Goal: Information Seeking & Learning: Learn about a topic

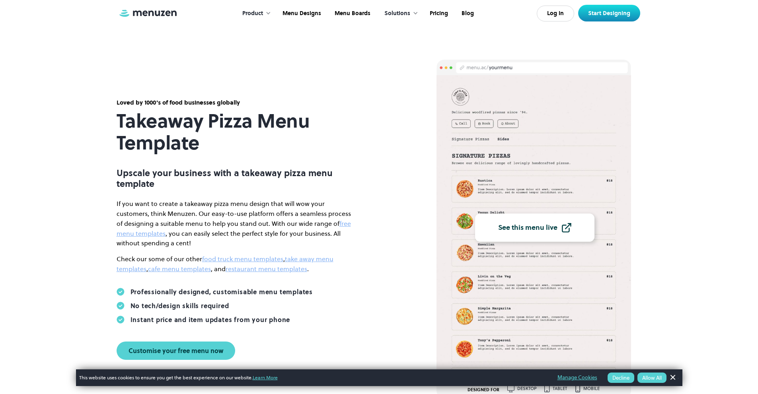
click at [553, 226] on div "See this menu live" at bounding box center [527, 227] width 59 height 7
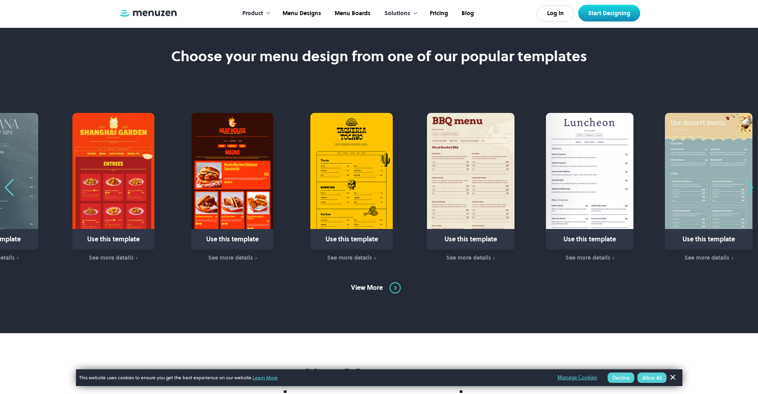
scroll to position [477, 0]
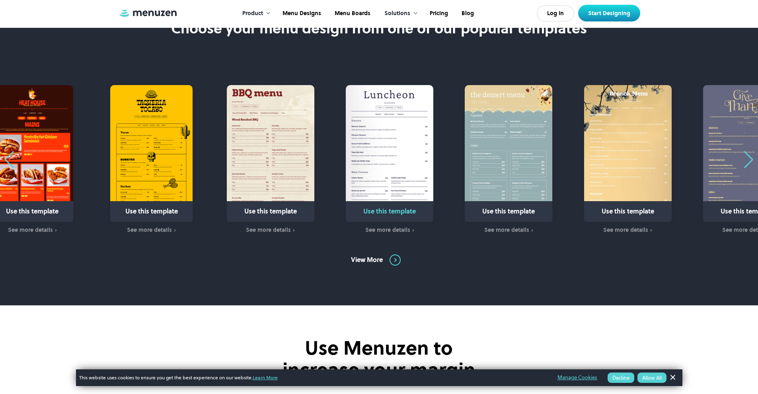
click at [346, 126] on img "5 / 31" at bounding box center [390, 153] width 88 height 137
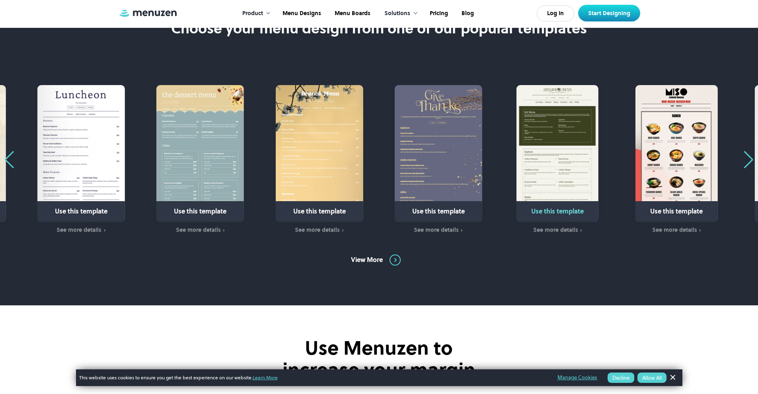
click at [516, 154] on img "9 / 31" at bounding box center [557, 153] width 82 height 137
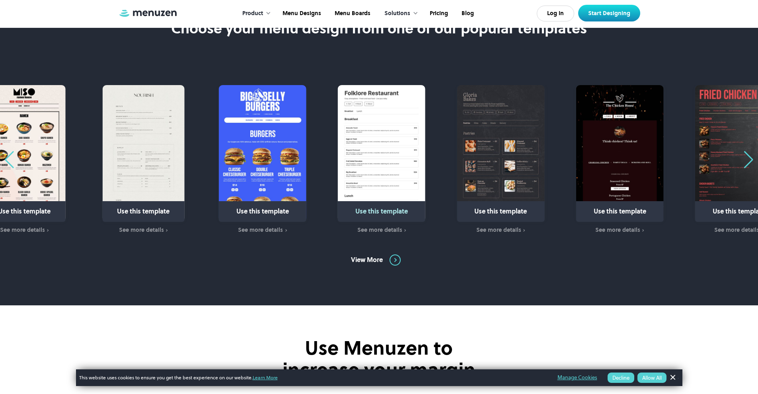
click at [338, 161] on img "13 / 31" at bounding box center [382, 153] width 88 height 137
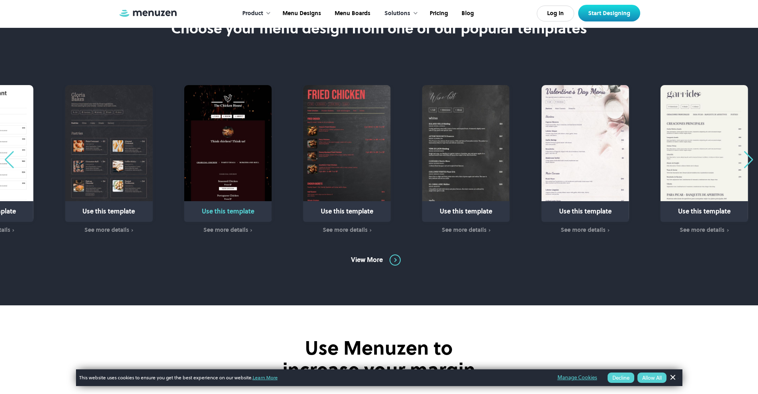
click at [236, 156] on img "15 / 31" at bounding box center [228, 153] width 88 height 137
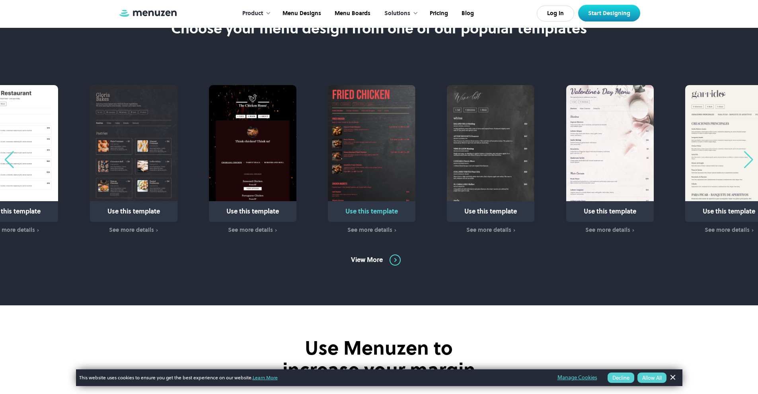
click at [377, 152] on img "16 / 31" at bounding box center [372, 153] width 88 height 137
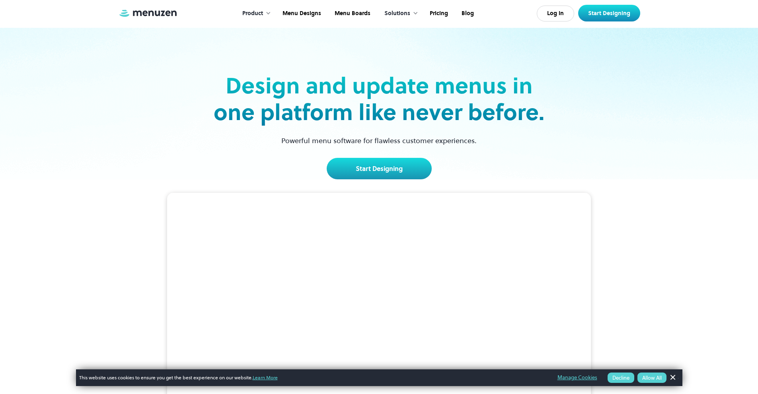
click at [252, 11] on div "Product" at bounding box center [252, 13] width 21 height 9
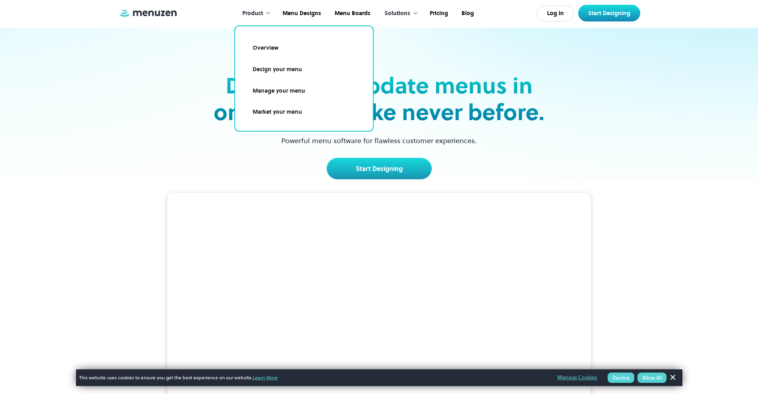
click at [142, 82] on div "Design and update menus in one platform like never before. Powerful menu softwa…" at bounding box center [379, 104] width 517 height 152
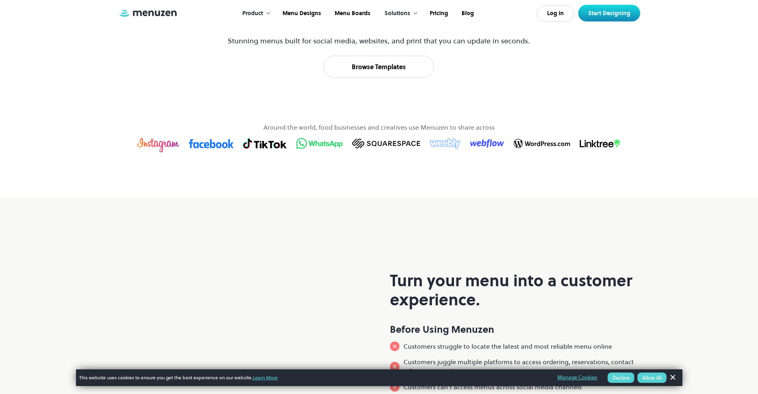
scroll to position [438, 0]
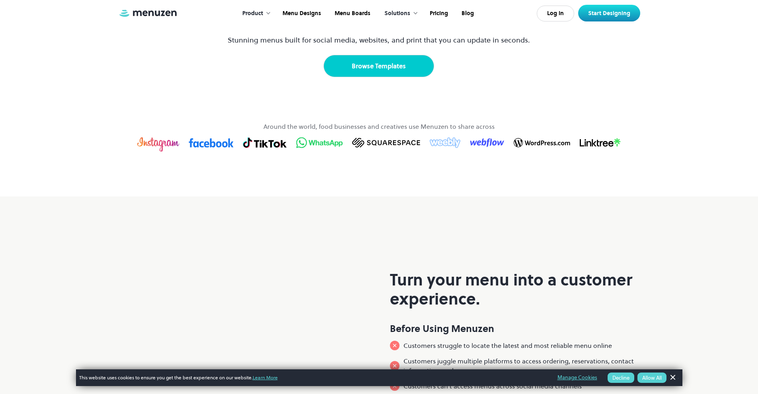
click at [395, 77] on link "Browse Templates" at bounding box center [378, 66] width 111 height 22
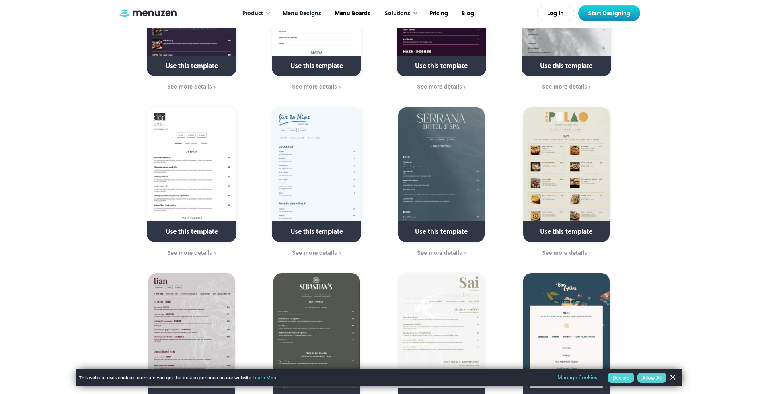
scroll to position [1352, 0]
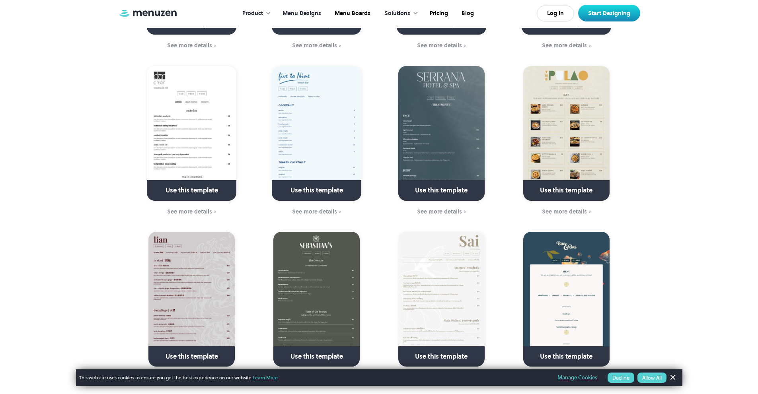
click at [312, 184] on link at bounding box center [316, 194] width 115 height 20
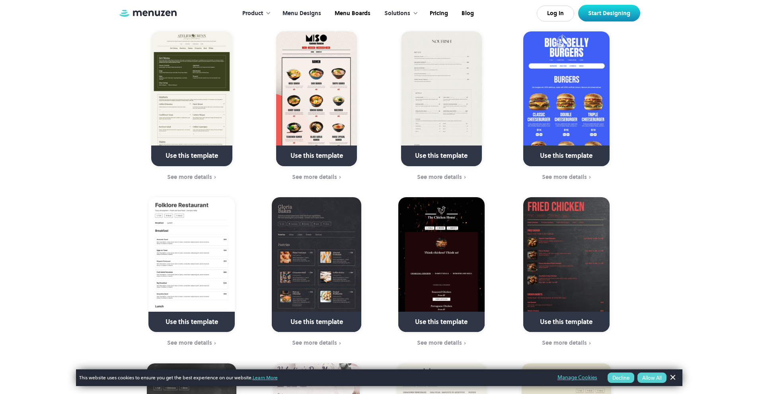
scroll to position [358, 0]
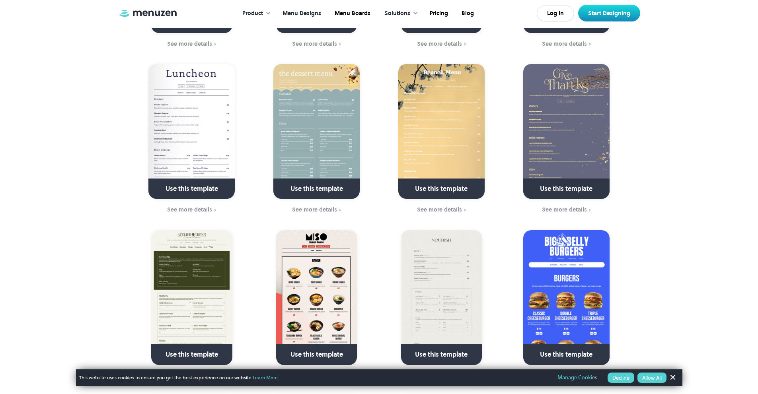
click at [443, 264] on img at bounding box center [441, 297] width 81 height 135
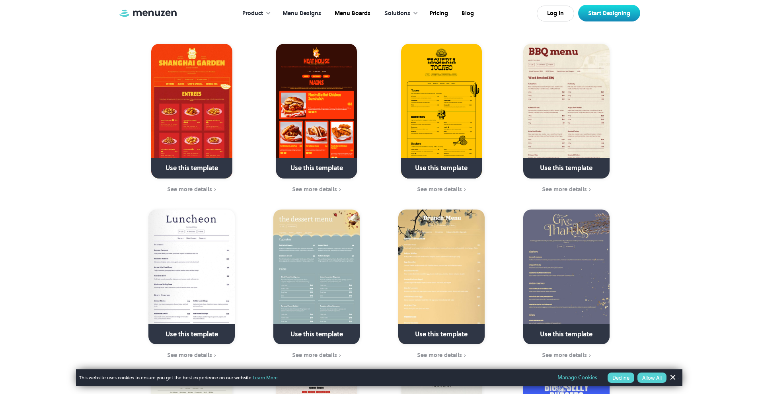
scroll to position [159, 0]
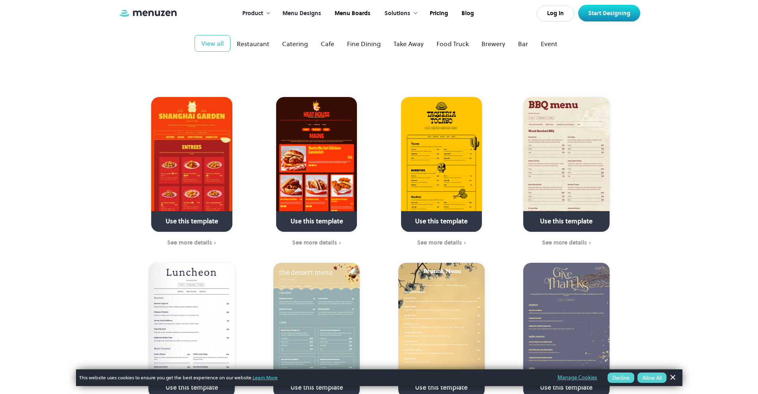
click at [571, 134] on img at bounding box center [566, 164] width 86 height 135
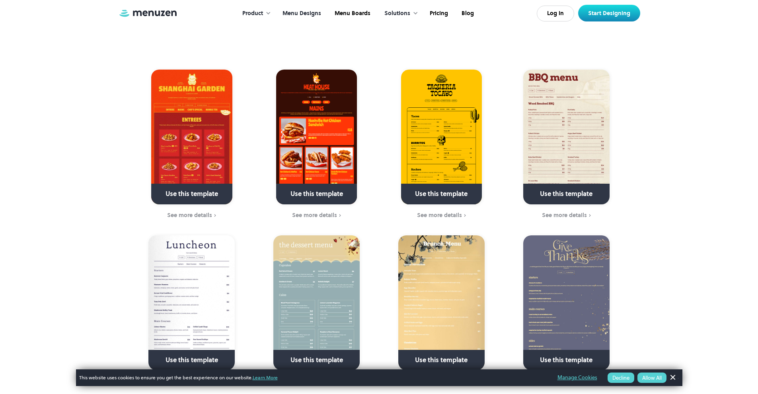
scroll to position [199, 0]
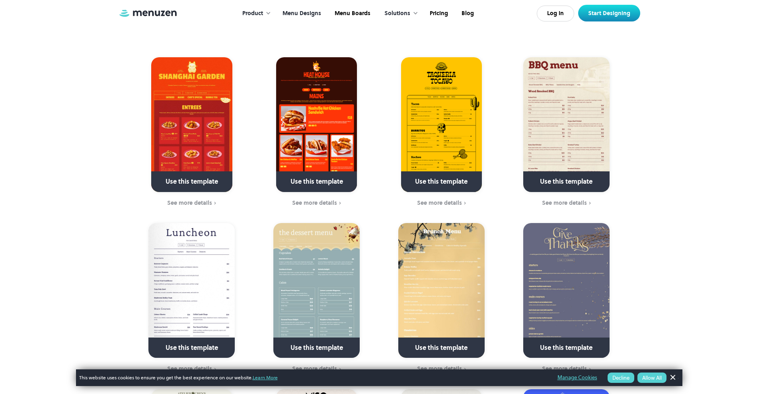
click at [435, 110] on img at bounding box center [441, 124] width 81 height 135
click at [564, 95] on img at bounding box center [566, 124] width 86 height 135
click at [213, 124] on img at bounding box center [191, 124] width 81 height 135
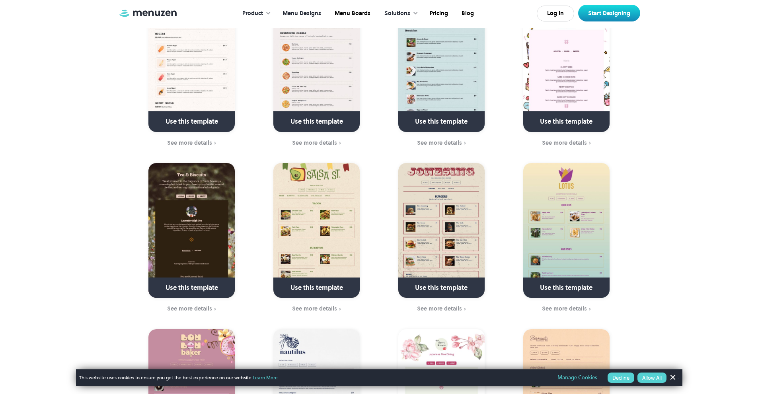
scroll to position [2307, 0]
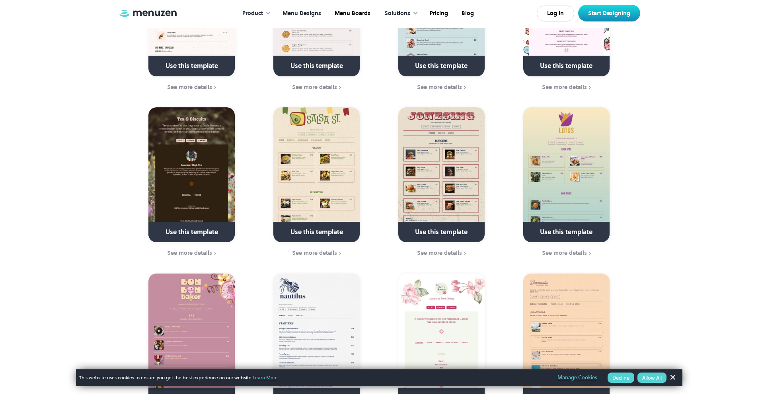
click at [450, 136] on img at bounding box center [441, 174] width 86 height 135
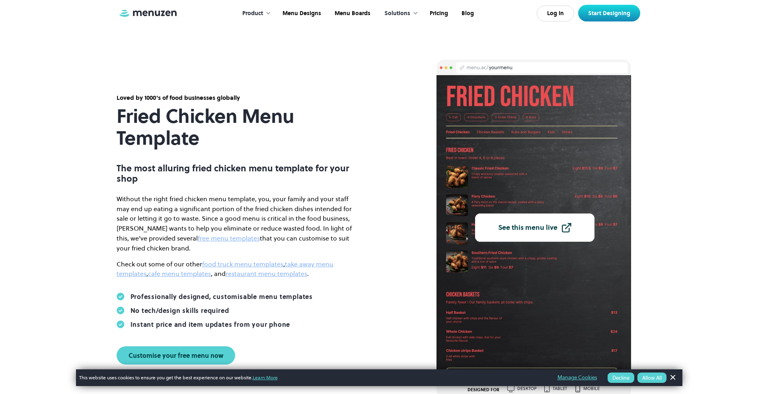
click at [513, 228] on div "See this menu live" at bounding box center [527, 227] width 59 height 7
